Goal: Transaction & Acquisition: Purchase product/service

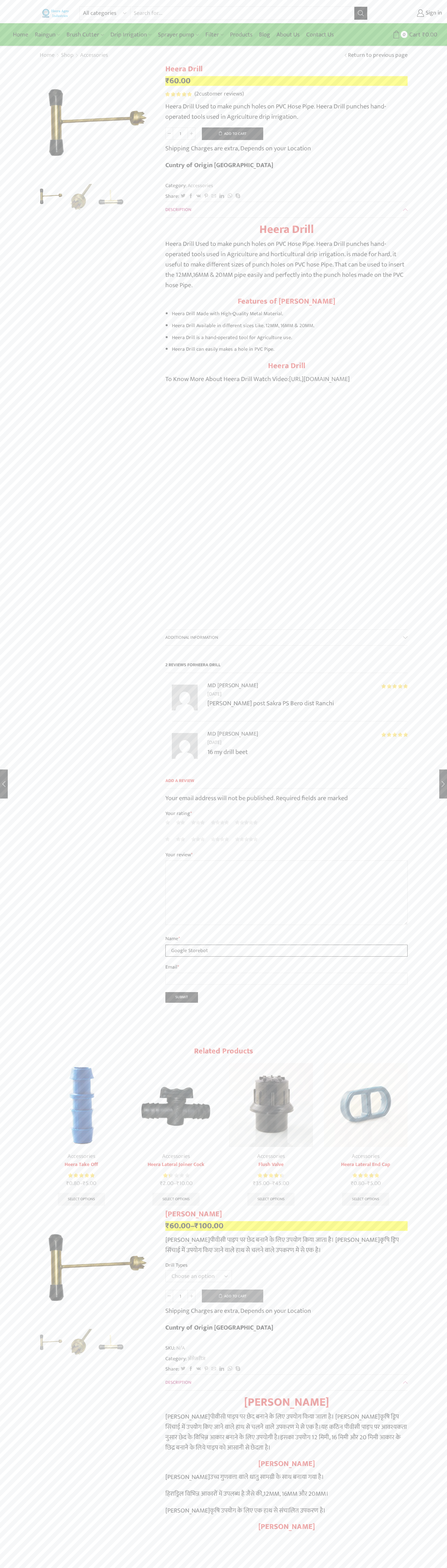
type input "Google Storebot"
click at [232, 133] on button "Add to cart" at bounding box center [232, 134] width 61 height 13
click at [411, 34] on span "Cart" at bounding box center [411, 35] width 13 height 9
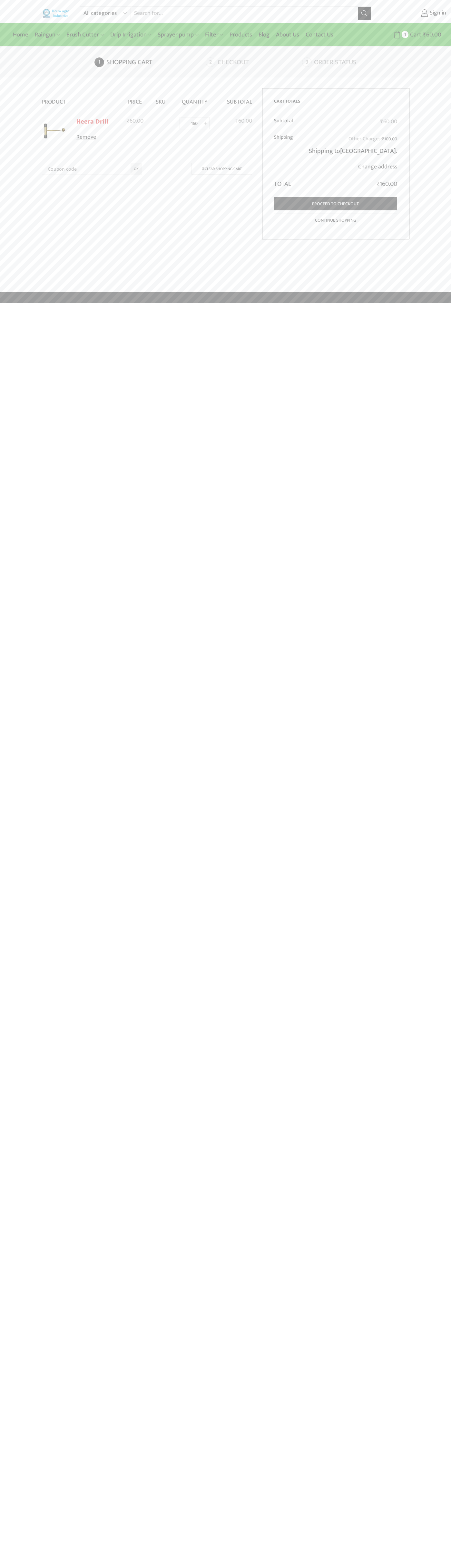
type input "1600"
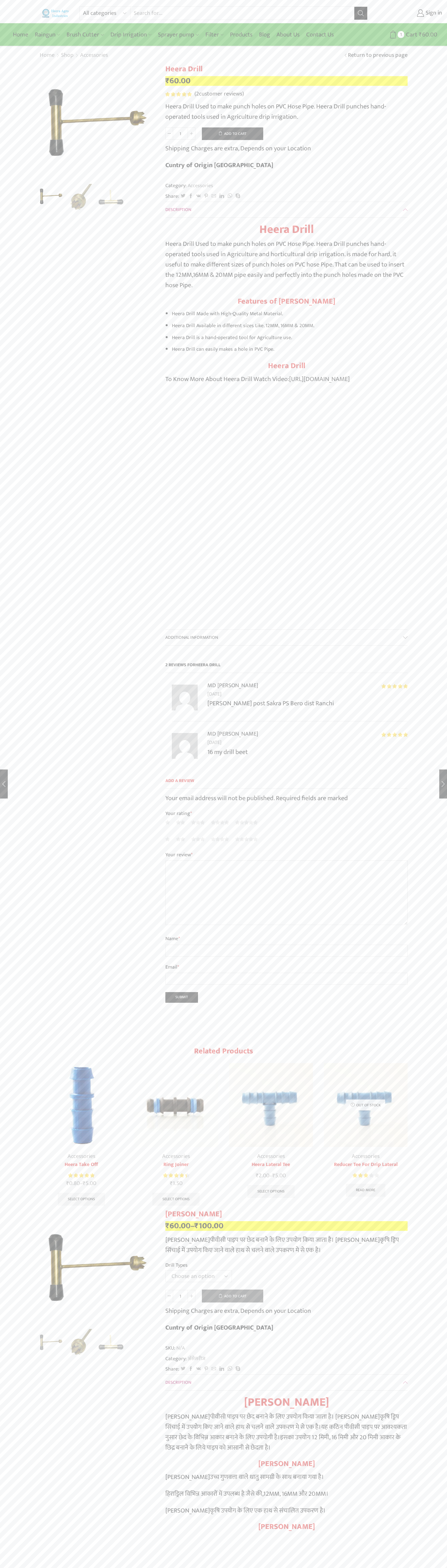
click at [179, 94] on span "2" at bounding box center [179, 94] width 27 height 4
